Goal: Find specific page/section: Find specific page/section

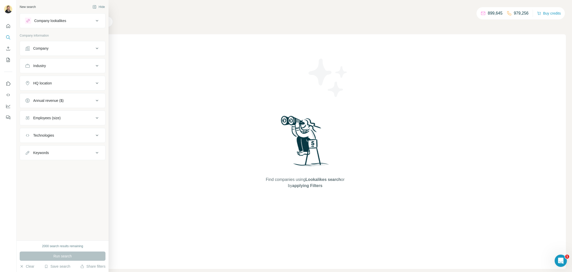
click at [29, 6] on div "New search" at bounding box center [28, 7] width 16 height 5
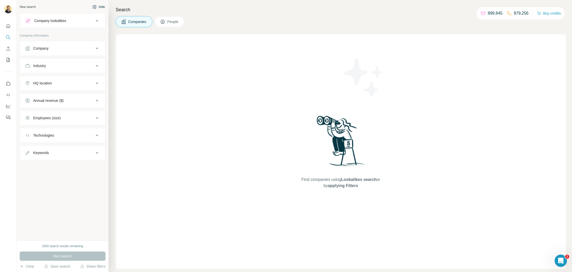
click at [100, 7] on button "Hide" at bounding box center [99, 7] width 20 height 8
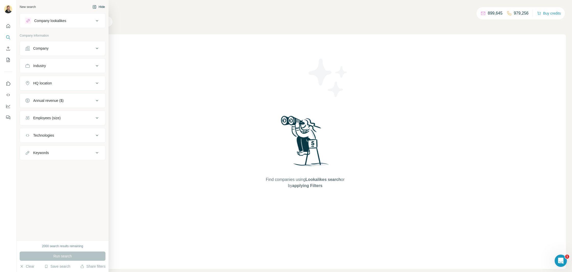
click at [99, 8] on button "Hide" at bounding box center [99, 7] width 20 height 8
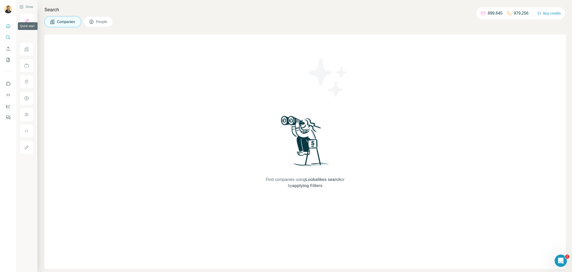
click at [6, 27] on icon "Quick start" at bounding box center [8, 26] width 4 height 4
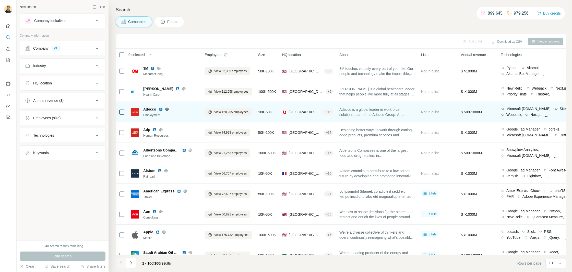
scroll to position [11, 0]
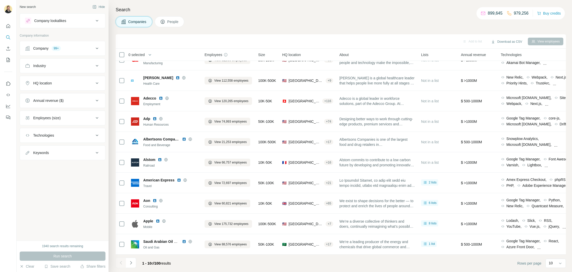
click at [167, 19] on button "People" at bounding box center [170, 21] width 30 height 11
